Goal: Information Seeking & Learning: Learn about a topic

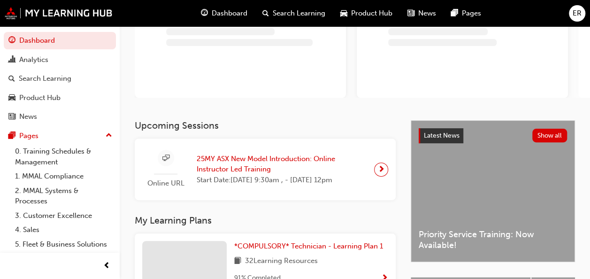
scroll to position [94, 0]
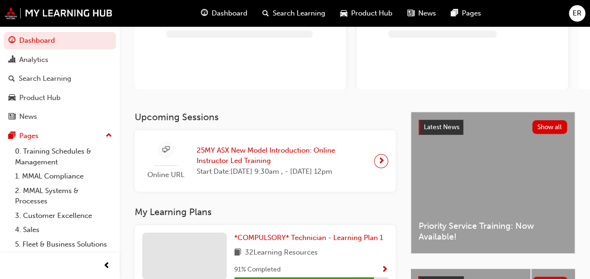
click at [381, 162] on span "next-icon" at bounding box center [381, 160] width 7 height 13
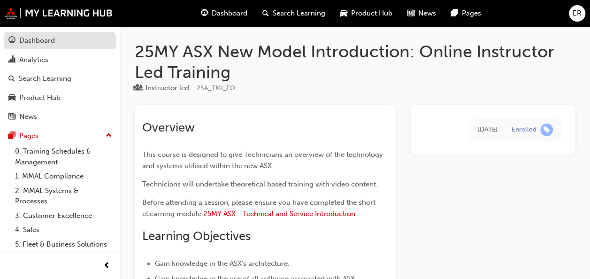
drag, startPoint x: 39, startPoint y: 38, endPoint x: 91, endPoint y: 44, distance: 52.3
click at [39, 39] on div "Dashboard" at bounding box center [37, 40] width 36 height 11
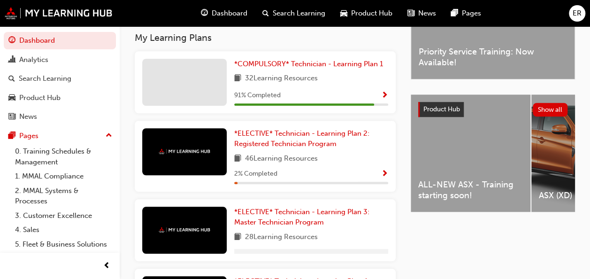
scroll to position [235, 0]
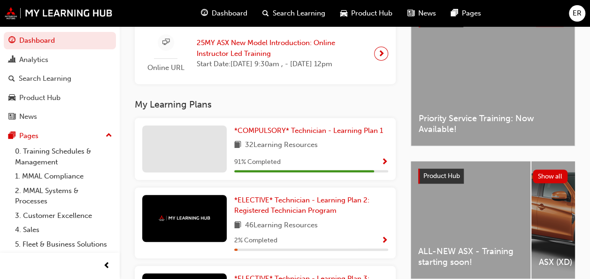
click at [321, 146] on div "32 Learning Resources" at bounding box center [311, 145] width 154 height 12
click at [383, 167] on span "Show Progress" at bounding box center [384, 162] width 7 height 8
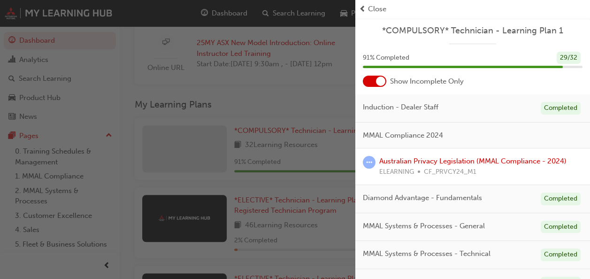
scroll to position [0, 0]
click at [440, 160] on link "Australian Privacy Legislation (MMAL Compliance - 2024)" at bounding box center [472, 161] width 187 height 8
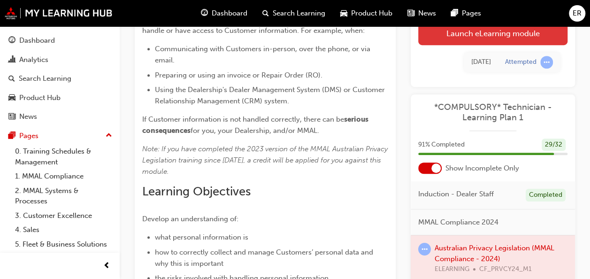
click at [496, 38] on link "Launch eLearning module" at bounding box center [492, 33] width 149 height 23
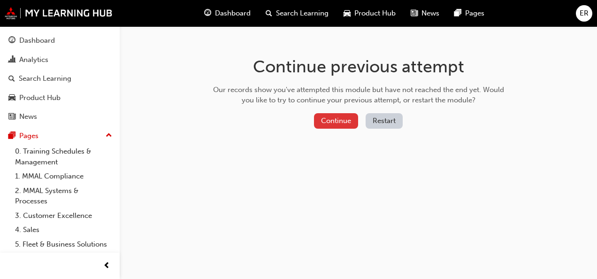
click at [343, 114] on button "Continue" at bounding box center [336, 120] width 44 height 15
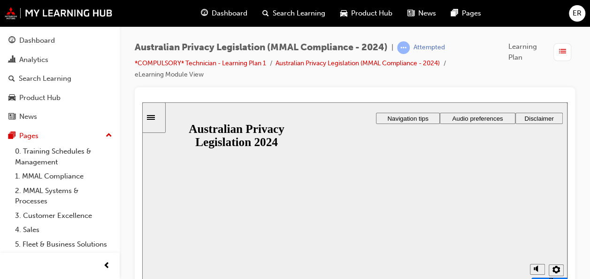
scroll to position [7, 0]
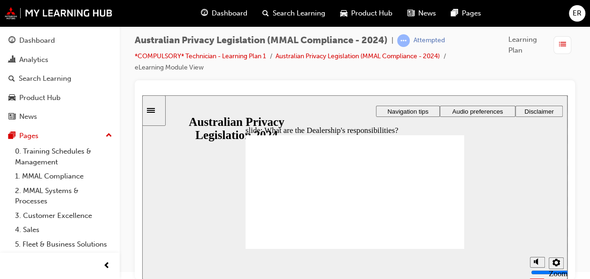
drag, startPoint x: 295, startPoint y: 180, endPoint x: 283, endPoint y: 172, distance: 13.9
drag, startPoint x: 441, startPoint y: 174, endPoint x: 460, endPoint y: 205, distance: 36.2
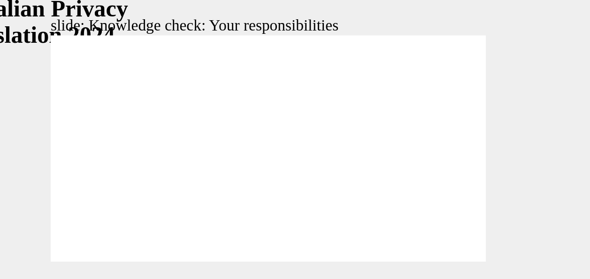
scroll to position [7, 0]
drag, startPoint x: 186, startPoint y: 70, endPoint x: 202, endPoint y: 69, distance: 15.5
click at [202, 69] on div "slide: Knowledge check: Your responsibilities Rectangle 1 Rectangle 3 Knowledge…" at bounding box center [57, 47] width 425 height 184
drag, startPoint x: 120, startPoint y: 65, endPoint x: 143, endPoint y: 62, distance: 22.7
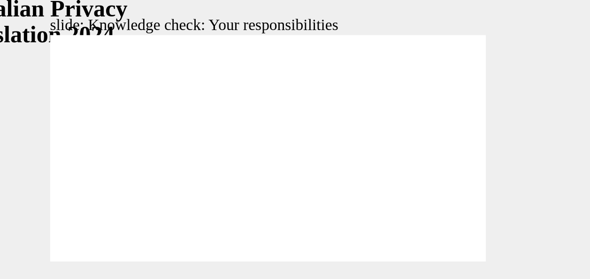
checkbox input "true"
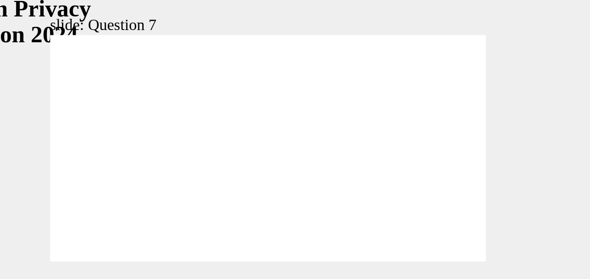
radio input "true"
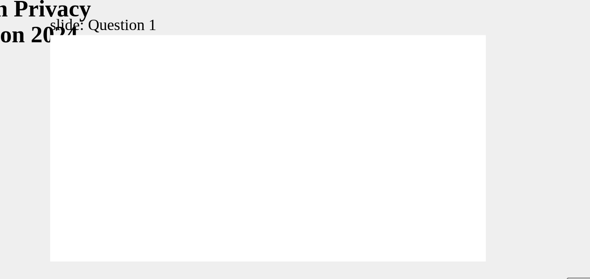
drag, startPoint x: -46, startPoint y: 13, endPoint x: 4, endPoint y: 9, distance: 49.4
radio input "true"
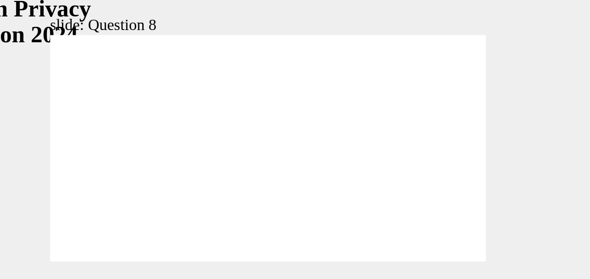
radio input "true"
checkbox input "true"
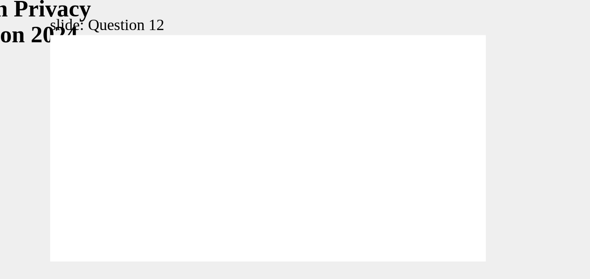
drag, startPoint x: 16, startPoint y: 66, endPoint x: 13, endPoint y: 70, distance: 5.4
checkbox input "true"
radio input "true"
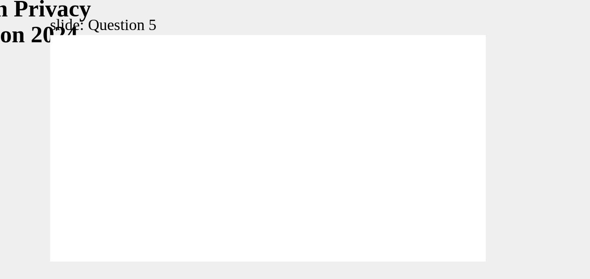
radio input "true"
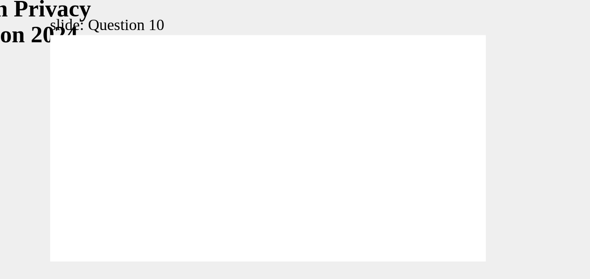
radio input "true"
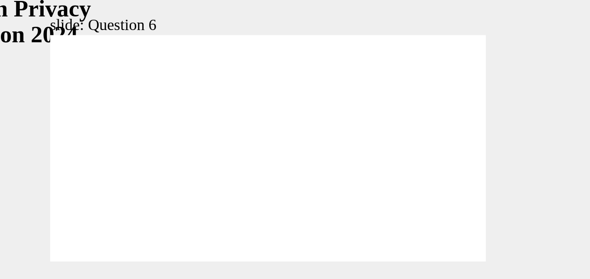
checkbox input "true"
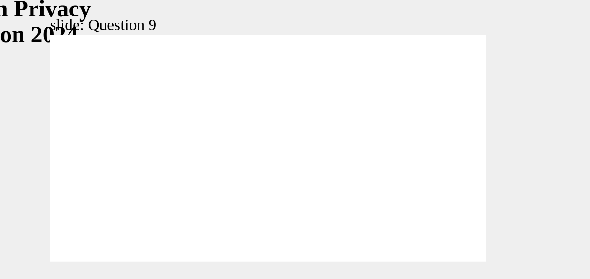
radio input "true"
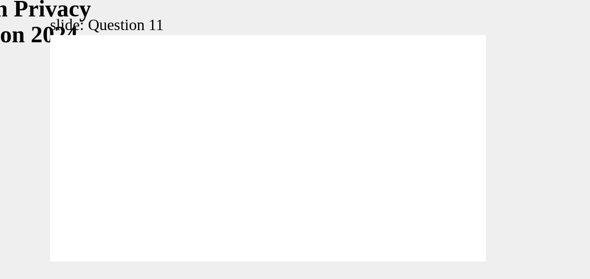
radio input "true"
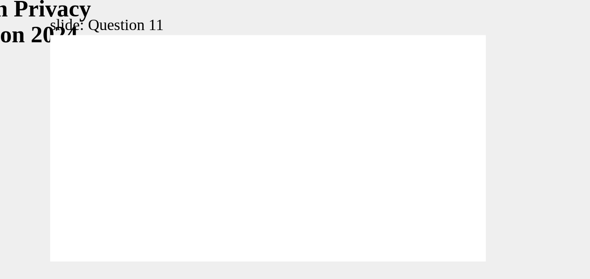
radio input "true"
drag, startPoint x: -23, startPoint y: 42, endPoint x: -7, endPoint y: 88, distance: 48.5
radio input "true"
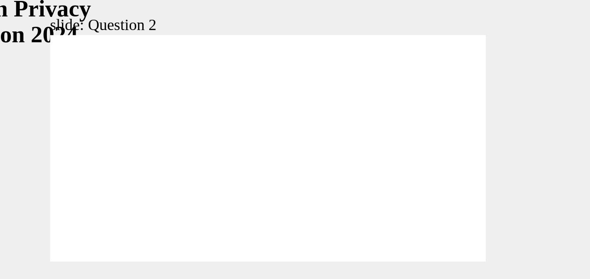
radio input "true"
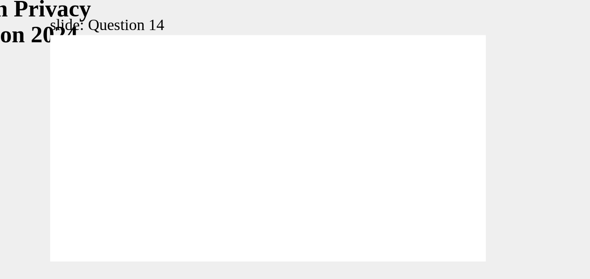
radio input "true"
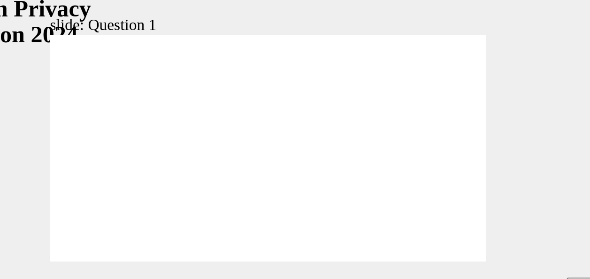
radio input "true"
drag, startPoint x: -22, startPoint y: 99, endPoint x: -16, endPoint y: 97, distance: 5.9
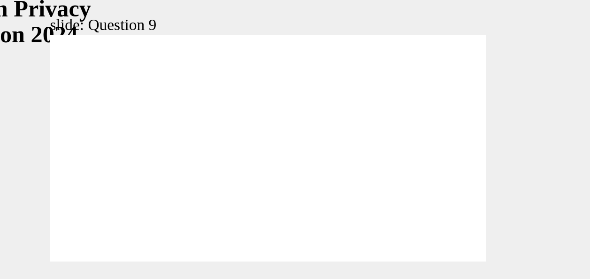
radio input "true"
drag, startPoint x: 142, startPoint y: 107, endPoint x: 135, endPoint y: 108, distance: 7.1
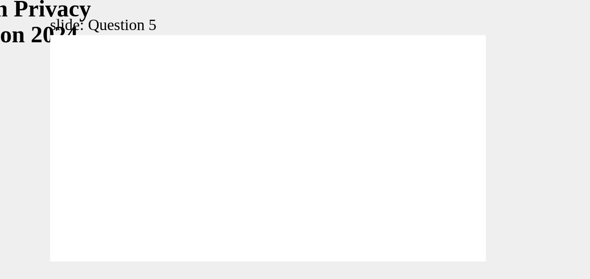
radio input "true"
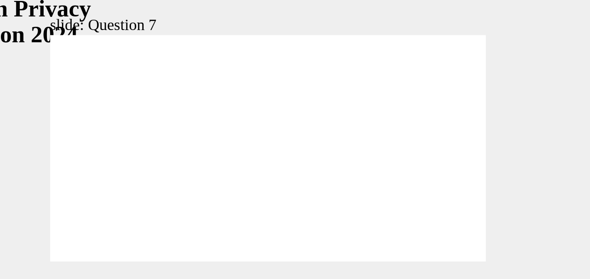
checkbox input "true"
drag, startPoint x: 42, startPoint y: 61, endPoint x: 16, endPoint y: 72, distance: 28.0
checkbox input "true"
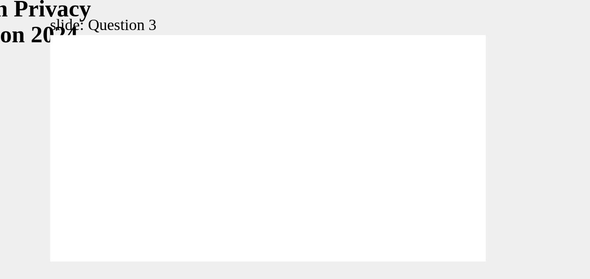
radio input "true"
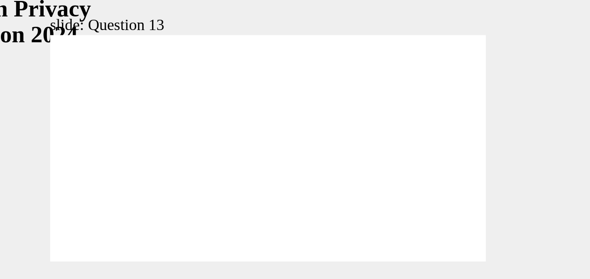
radio input "true"
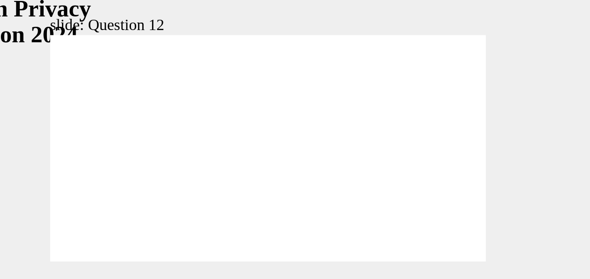
checkbox input "true"
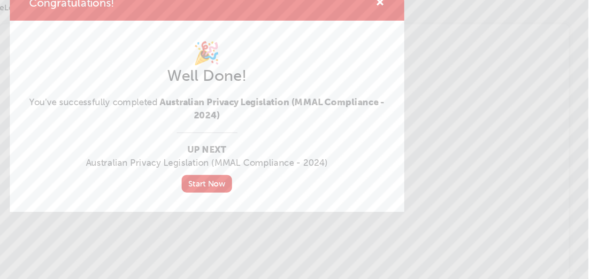
scroll to position [6, 0]
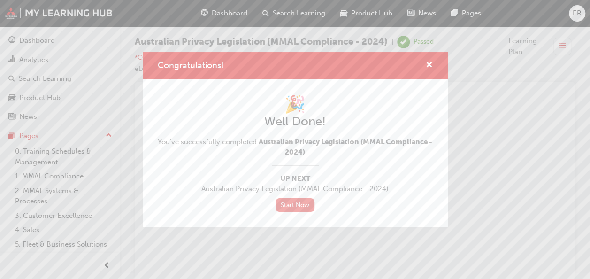
click at [294, 203] on link "Start Now" at bounding box center [294, 205] width 39 height 14
click at [294, 201] on link "Start Now" at bounding box center [294, 205] width 39 height 14
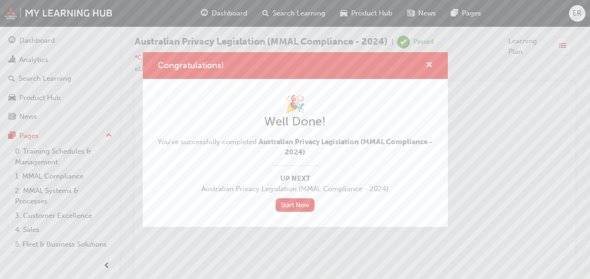
click at [429, 62] on span "cross-icon" at bounding box center [429, 65] width 7 height 8
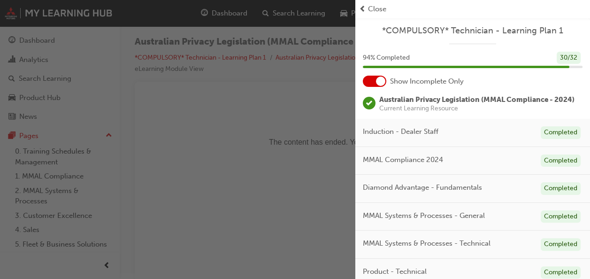
scroll to position [7, 0]
click at [262, 180] on div "button" at bounding box center [177, 139] width 355 height 279
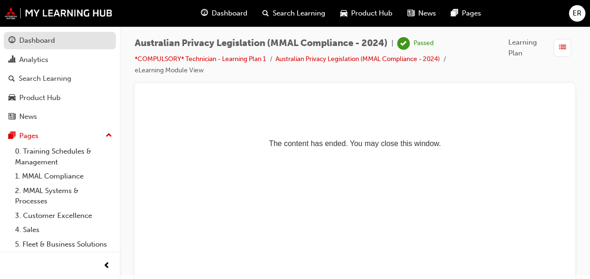
scroll to position [0, 0]
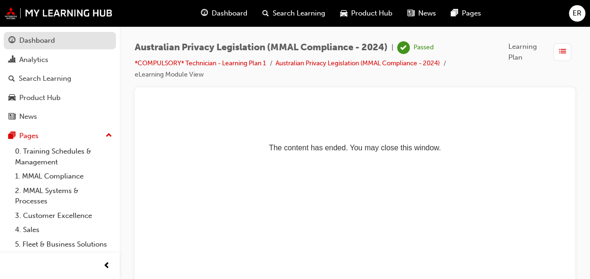
click at [90, 45] on div "Dashboard" at bounding box center [59, 41] width 103 height 12
